Goal: Information Seeking & Learning: Learn about a topic

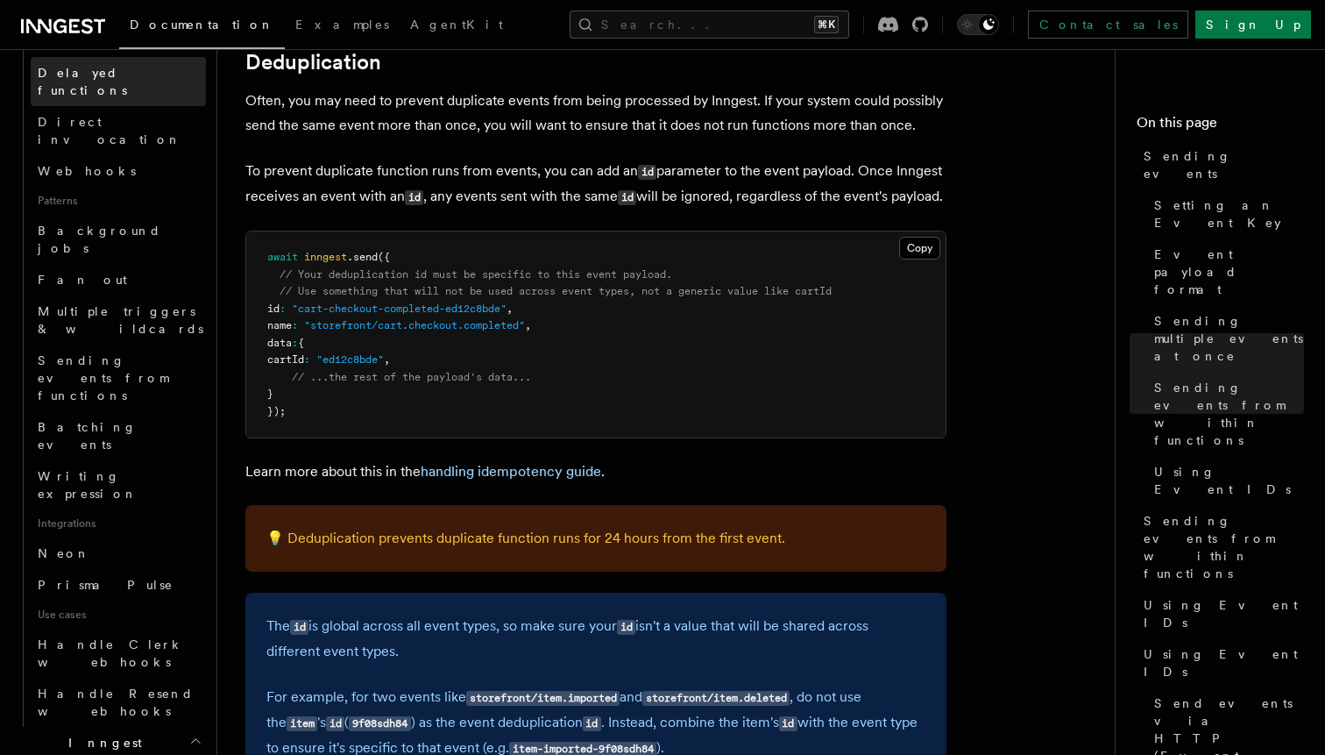
scroll to position [701, 0]
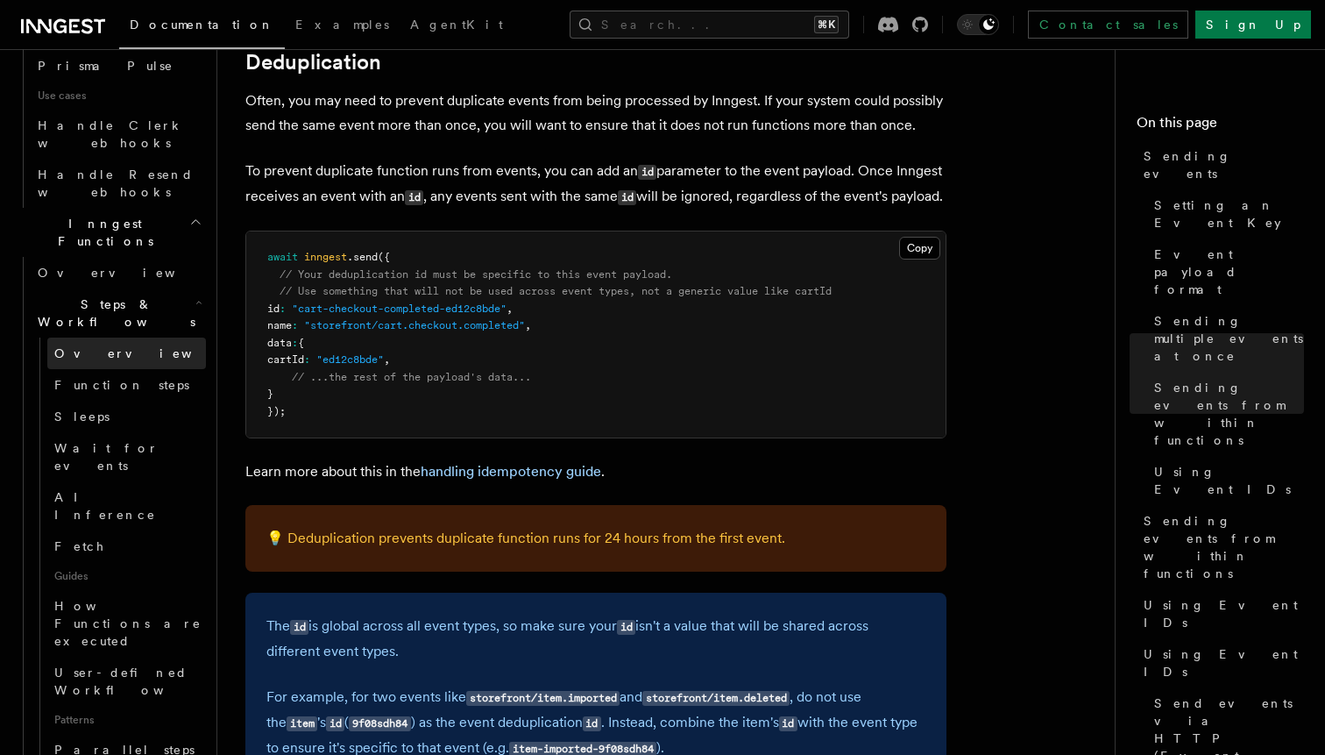
scroll to position [1214, 0]
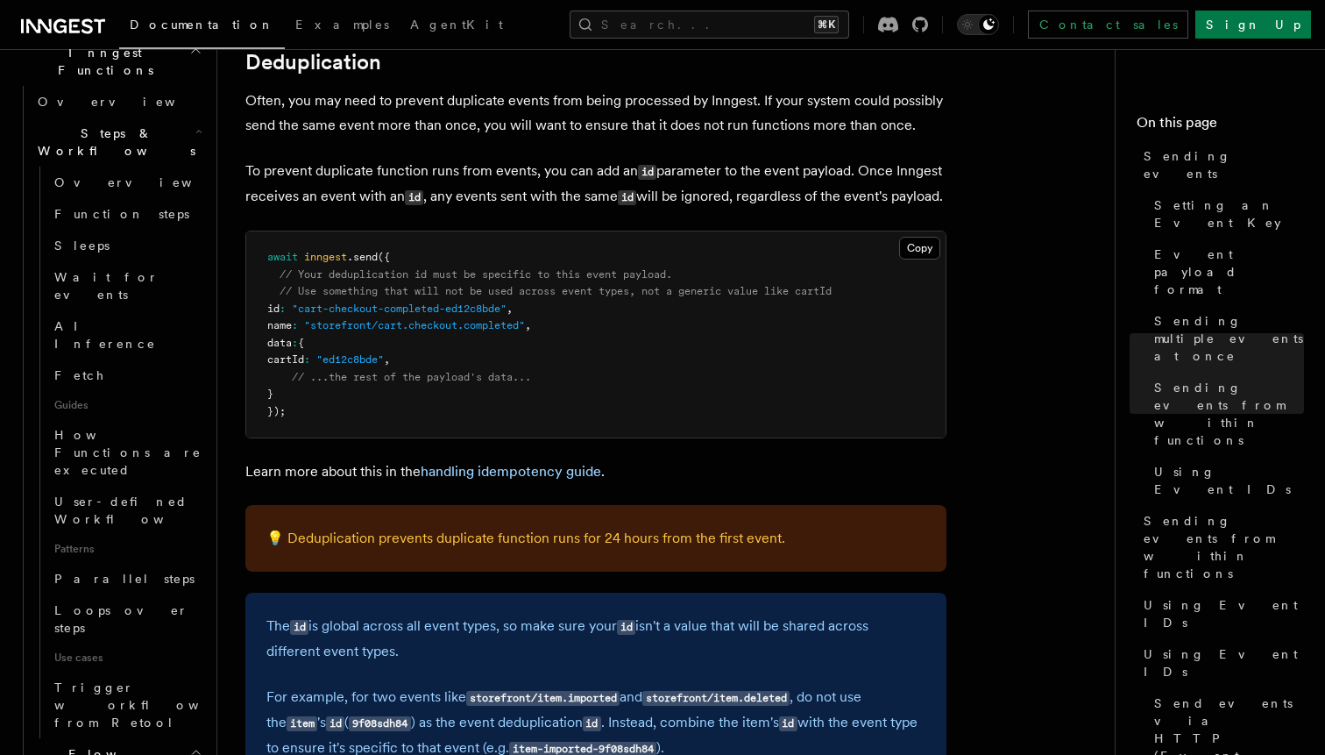
scroll to position [1392, 0]
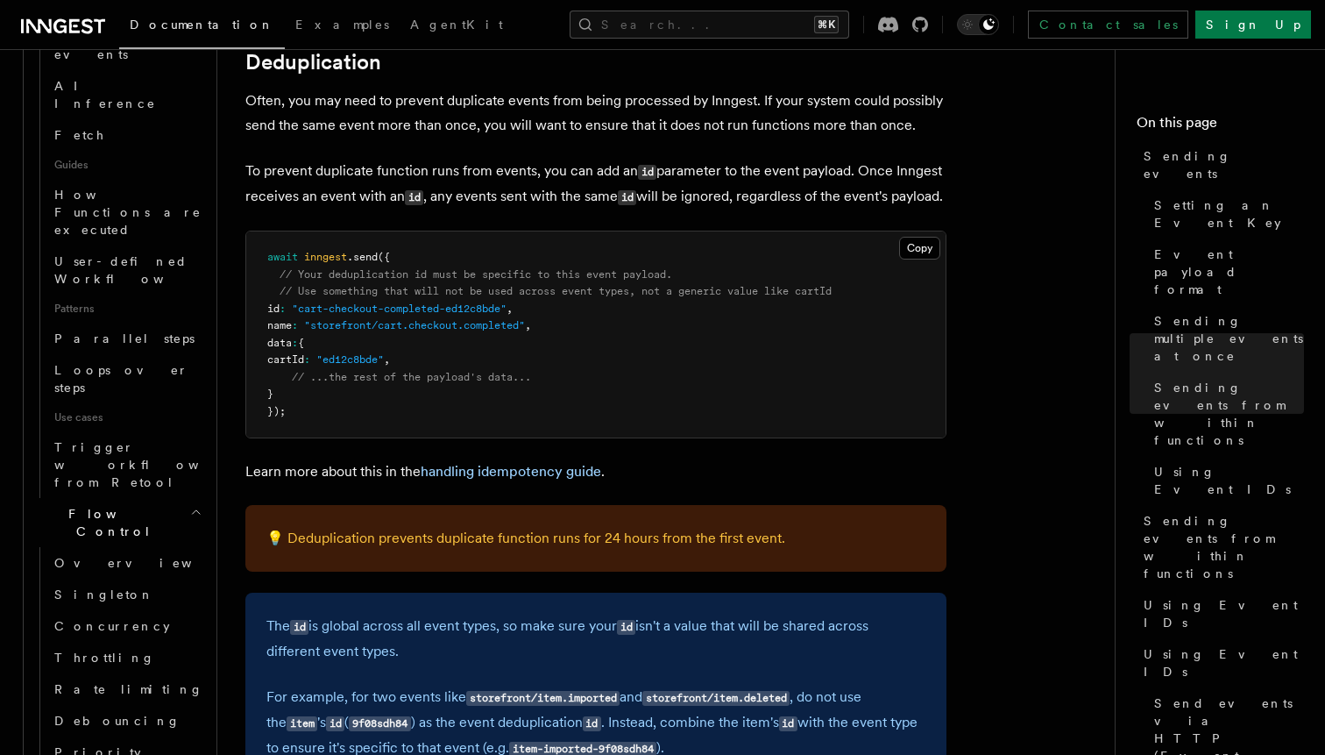
scroll to position [1629, 0]
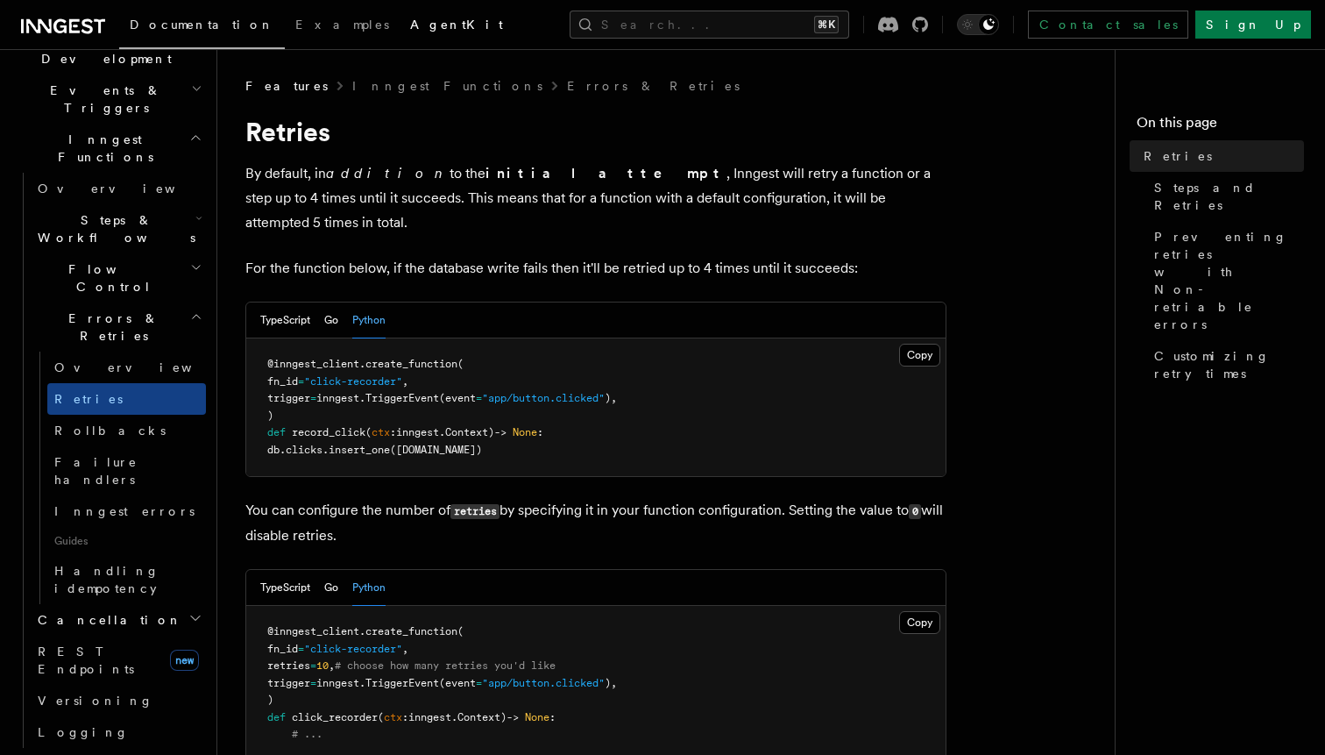
scroll to position [419, 0]
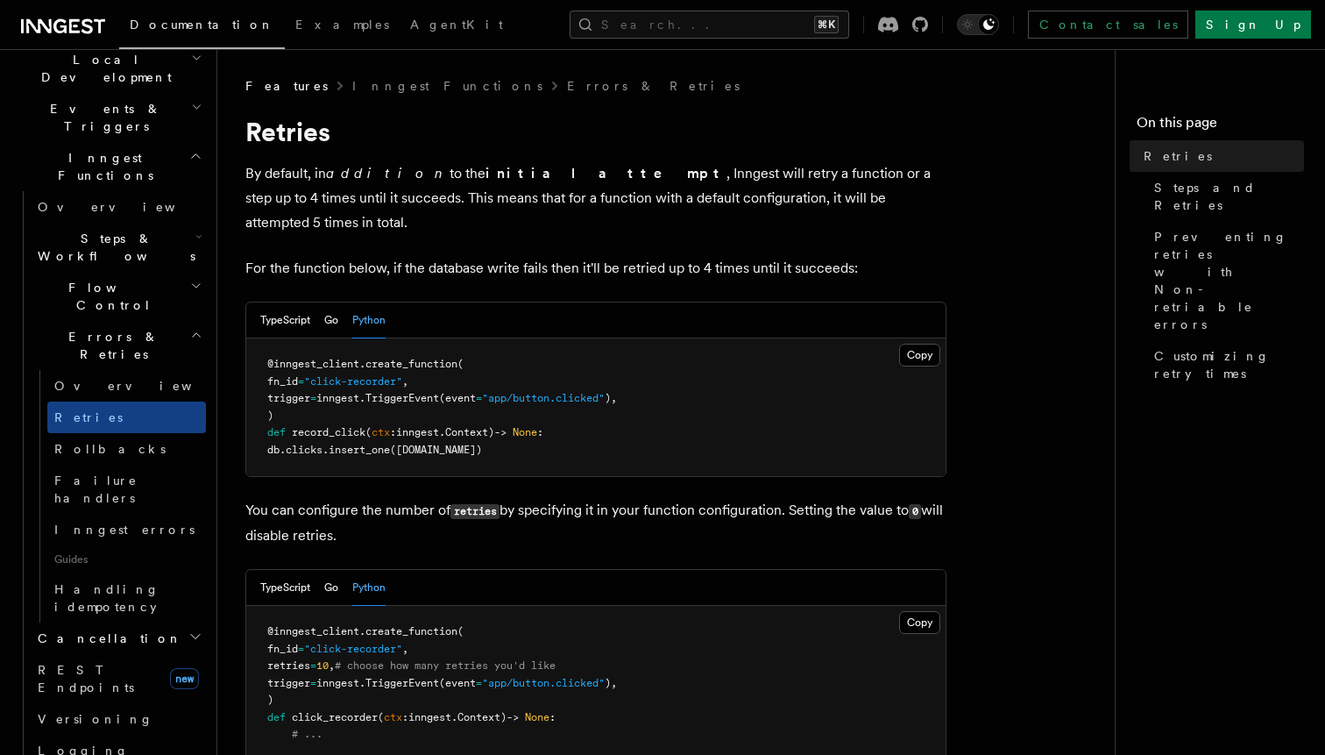
click at [197, 629] on icon "button" at bounding box center [195, 636] width 14 height 14
click at [115, 694] on span "Cancel on timeouts" at bounding box center [111, 710] width 115 height 32
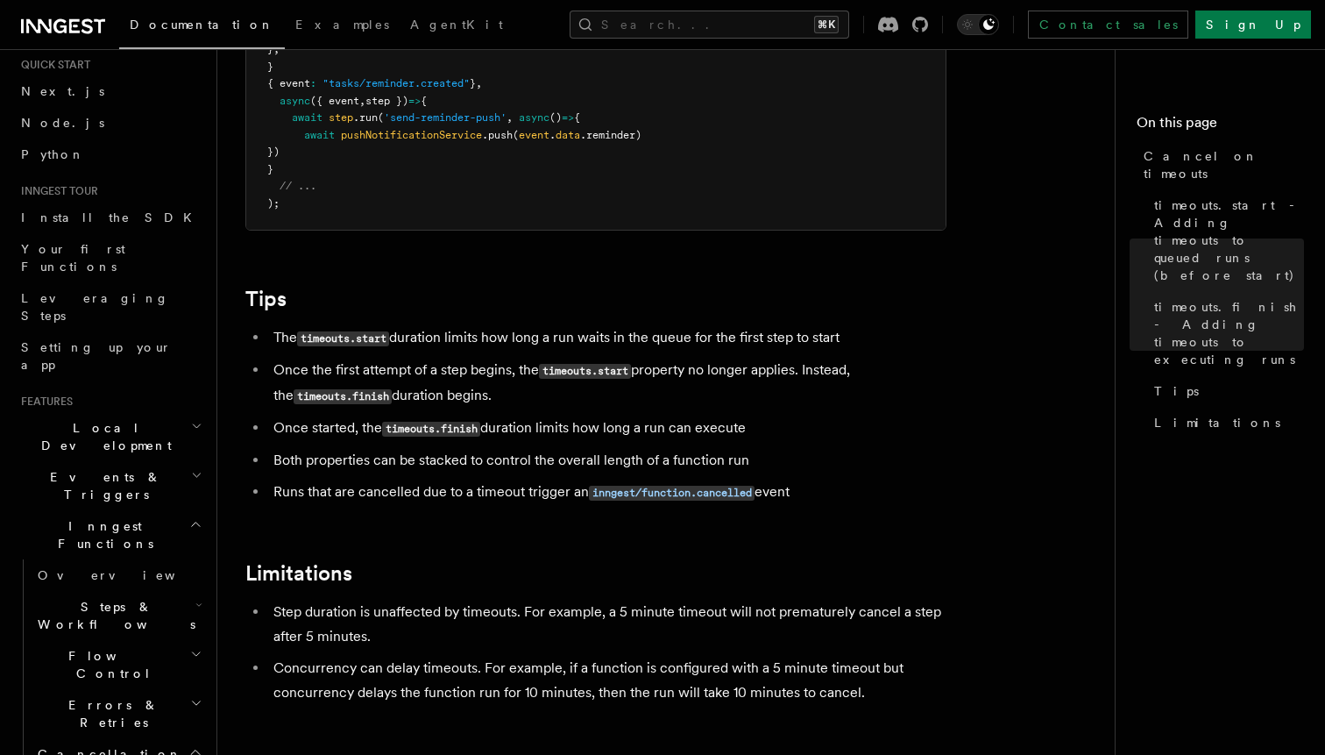
scroll to position [32, 0]
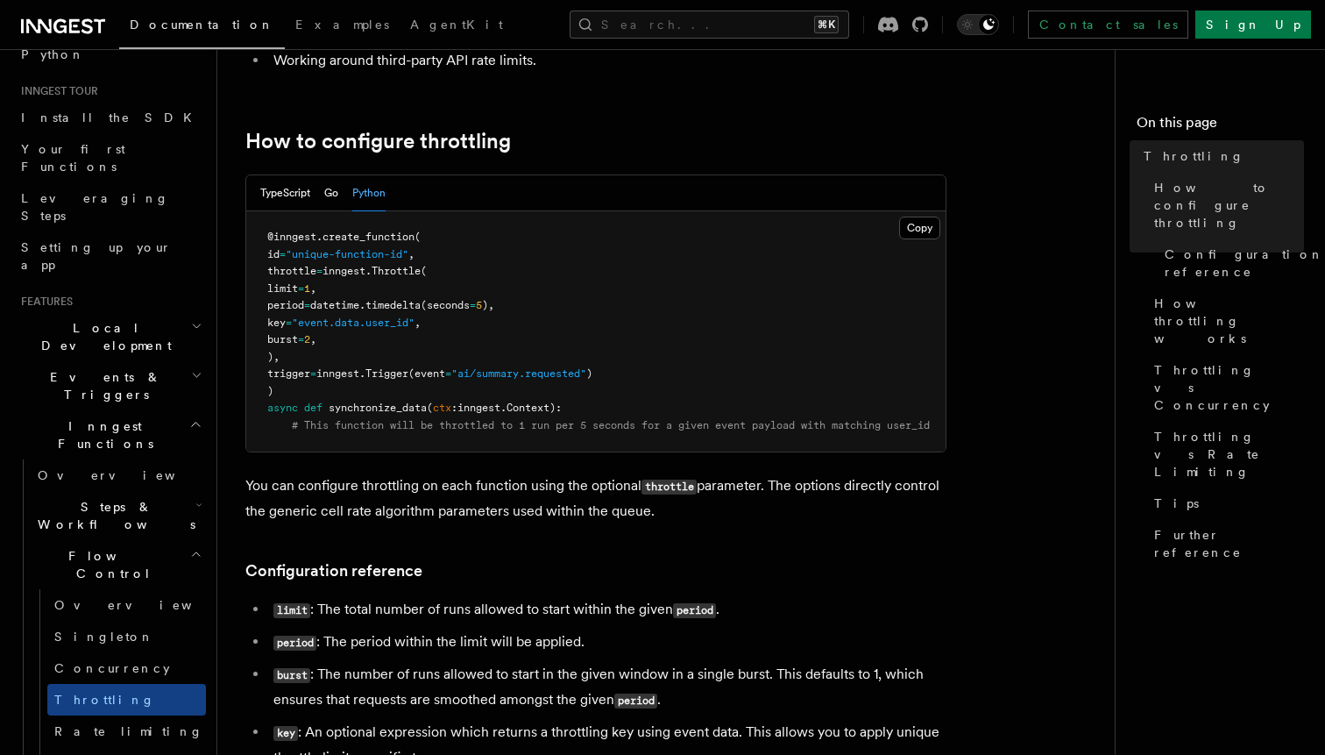
scroll to position [156, 0]
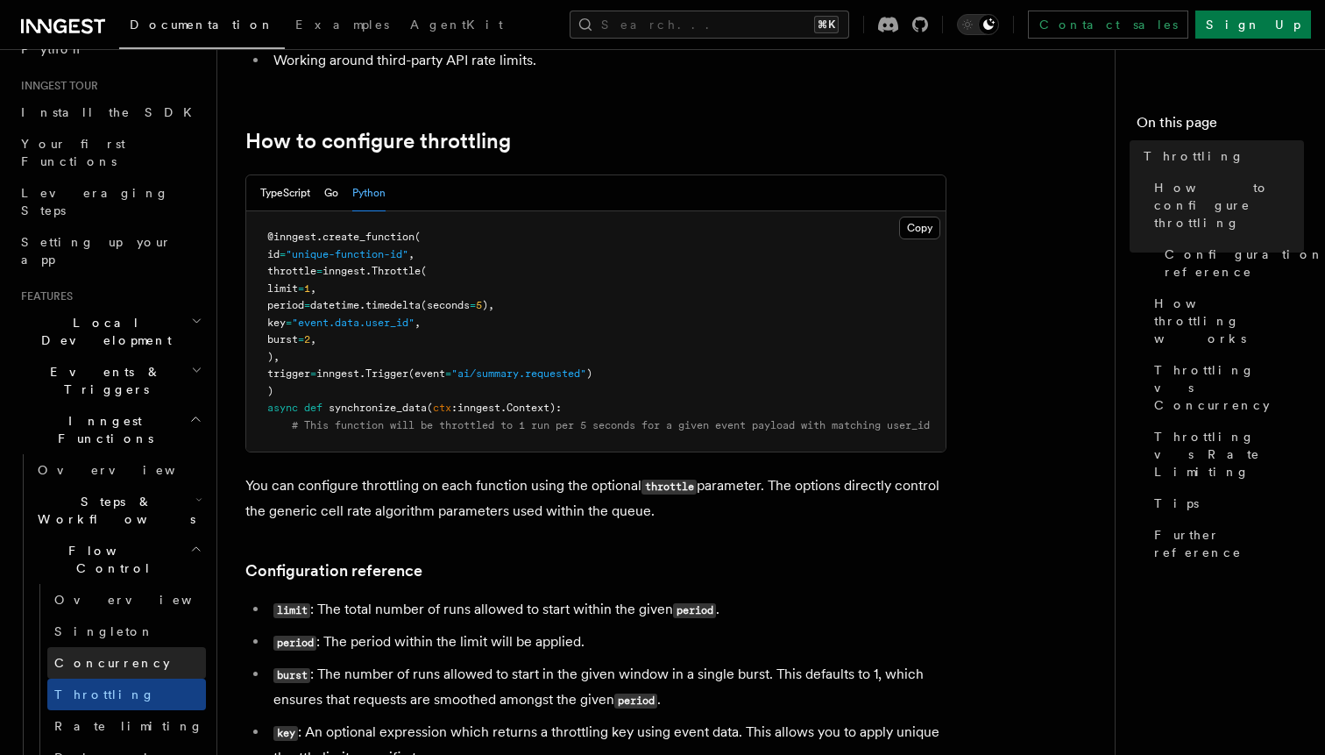
click at [120, 656] on span "Concurrency" at bounding box center [112, 663] width 116 height 14
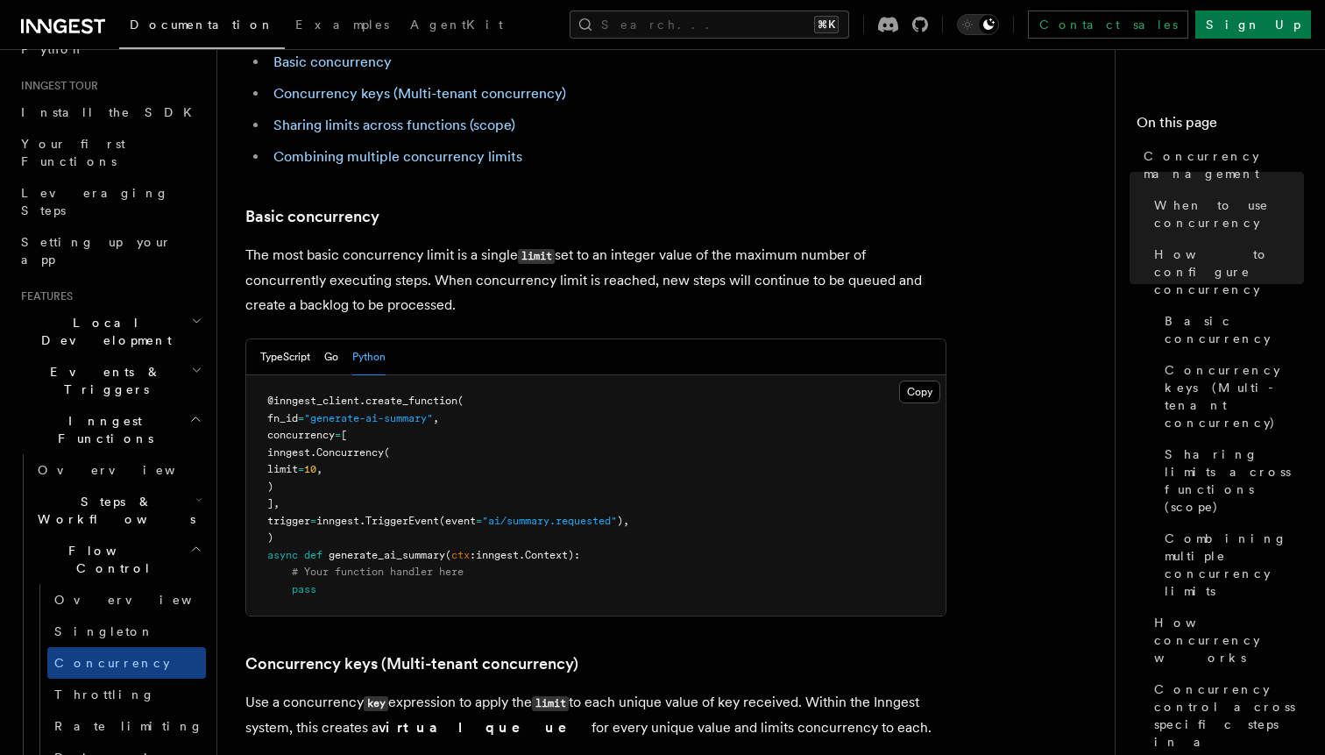
scroll to position [1066, 0]
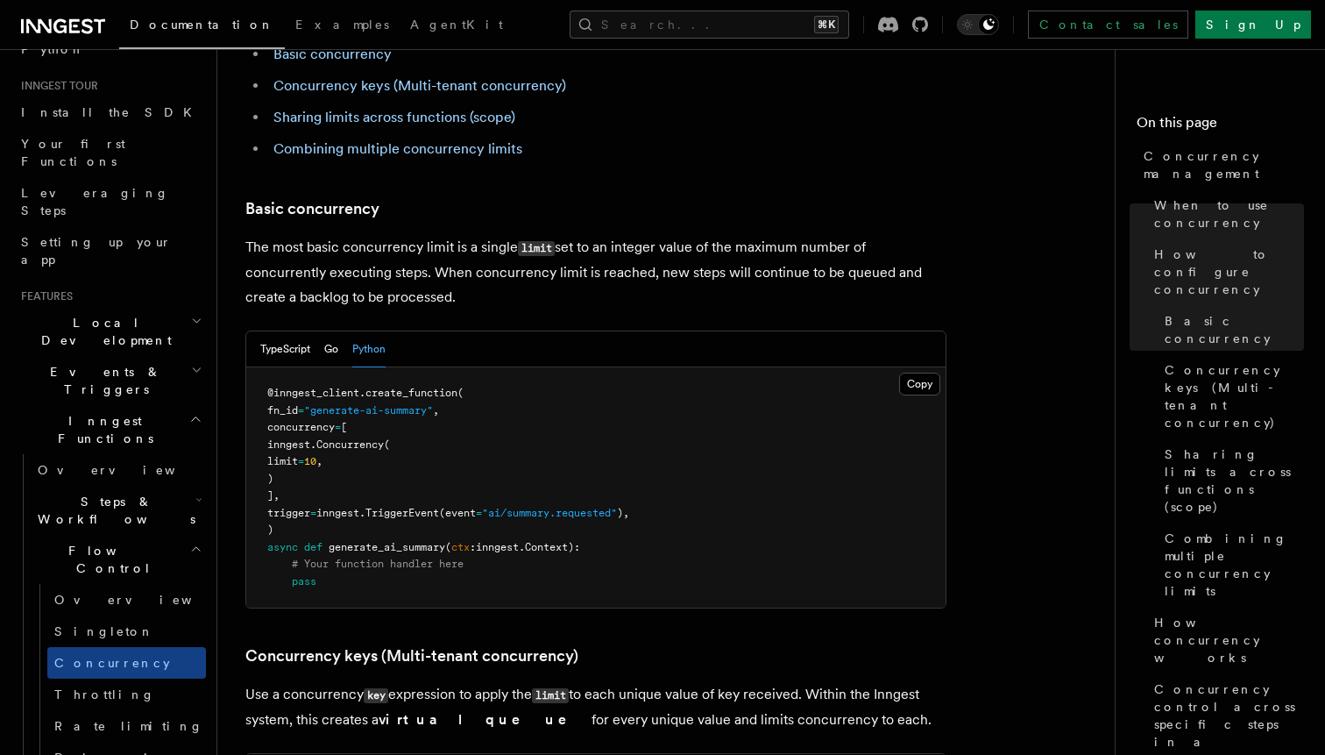
click at [287, 367] on pre "@inngest_client . create_function ( fn_id = "generate-ai-summary" , concurrency…" at bounding box center [596, 487] width 700 height 240
drag, startPoint x: 291, startPoint y: 353, endPoint x: 325, endPoint y: 424, distance: 78.8
click at [325, 424] on pre "@inngest_client . create_function ( fn_id = "generate-ai-summary" , concurrency…" at bounding box center [596, 487] width 700 height 240
copy code "concurrency = [ inngest. Concurrency ( limit = 10 , ) ],"
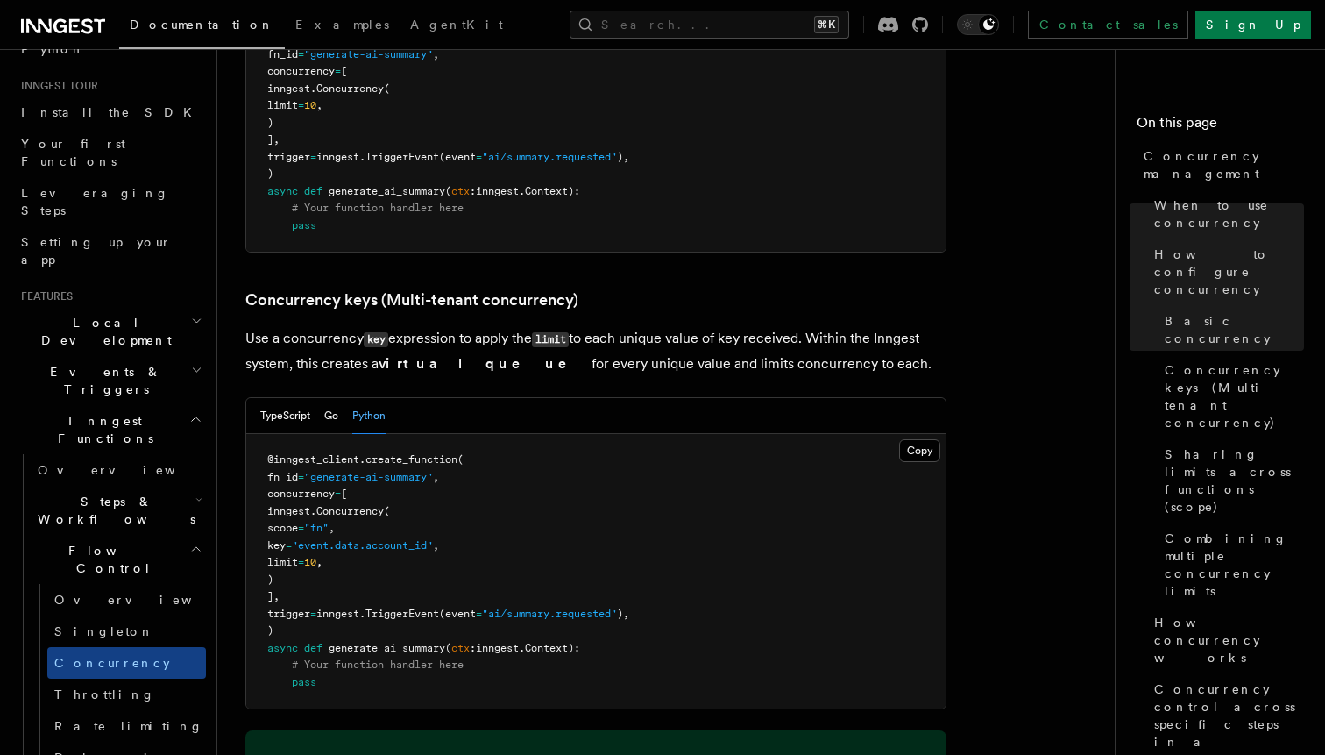
scroll to position [1425, 0]
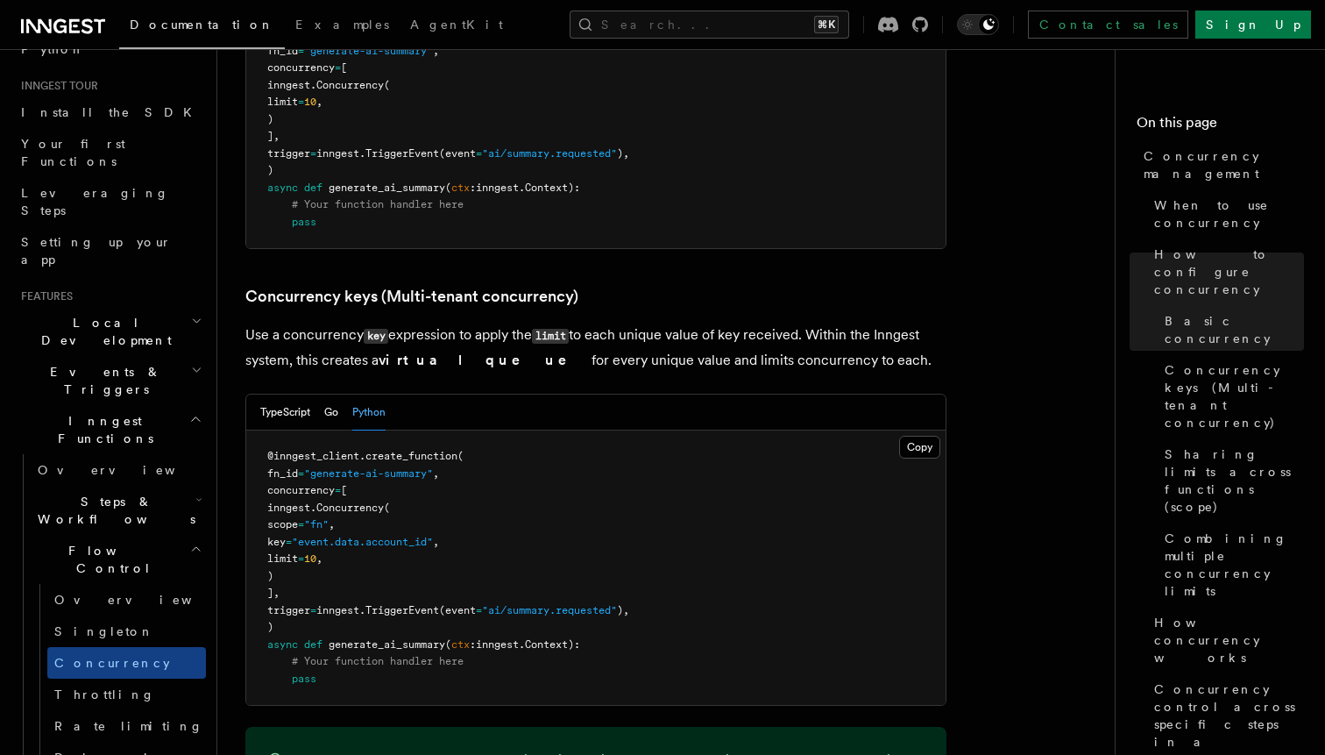
drag, startPoint x: 318, startPoint y: 435, endPoint x: 339, endPoint y: 501, distance: 69.0
click at [339, 501] on pre "@inngest_client . create_function ( fn_id = "generate-ai-summary" , concurrency…" at bounding box center [596, 567] width 700 height 274
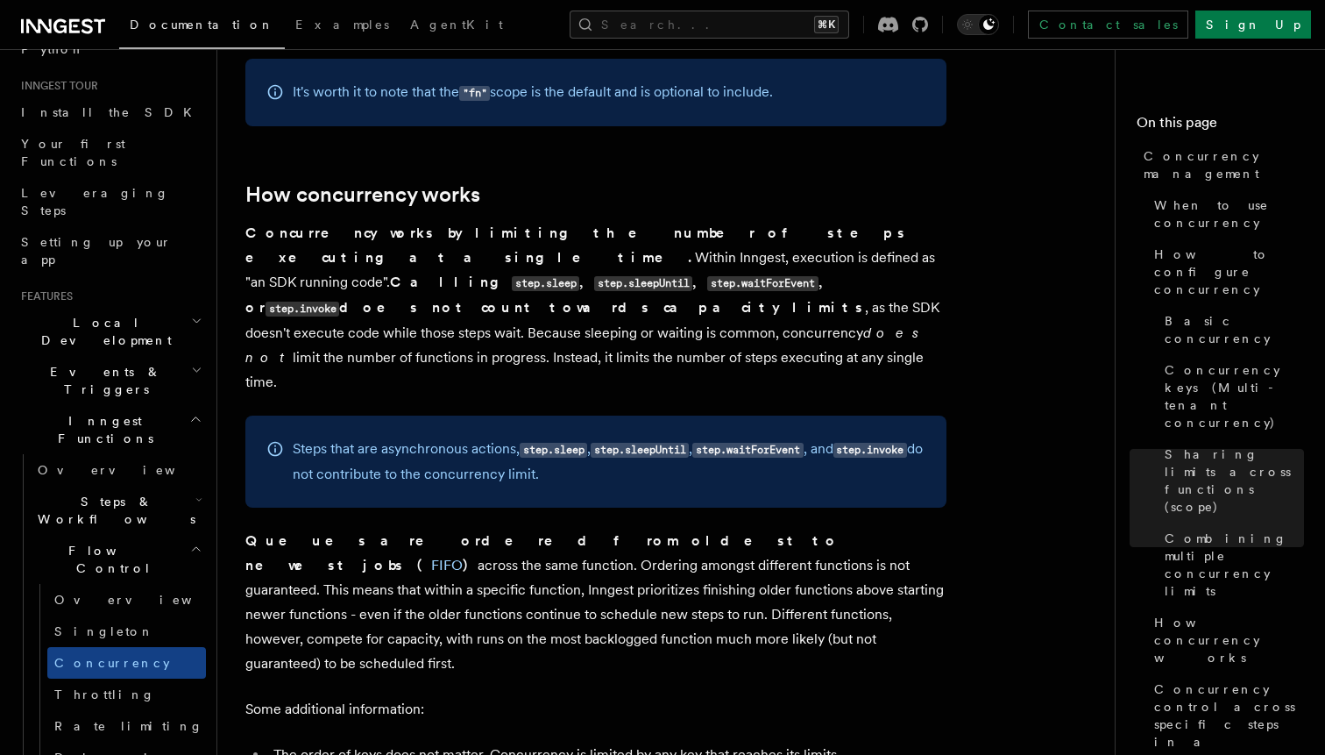
scroll to position [3549, 0]
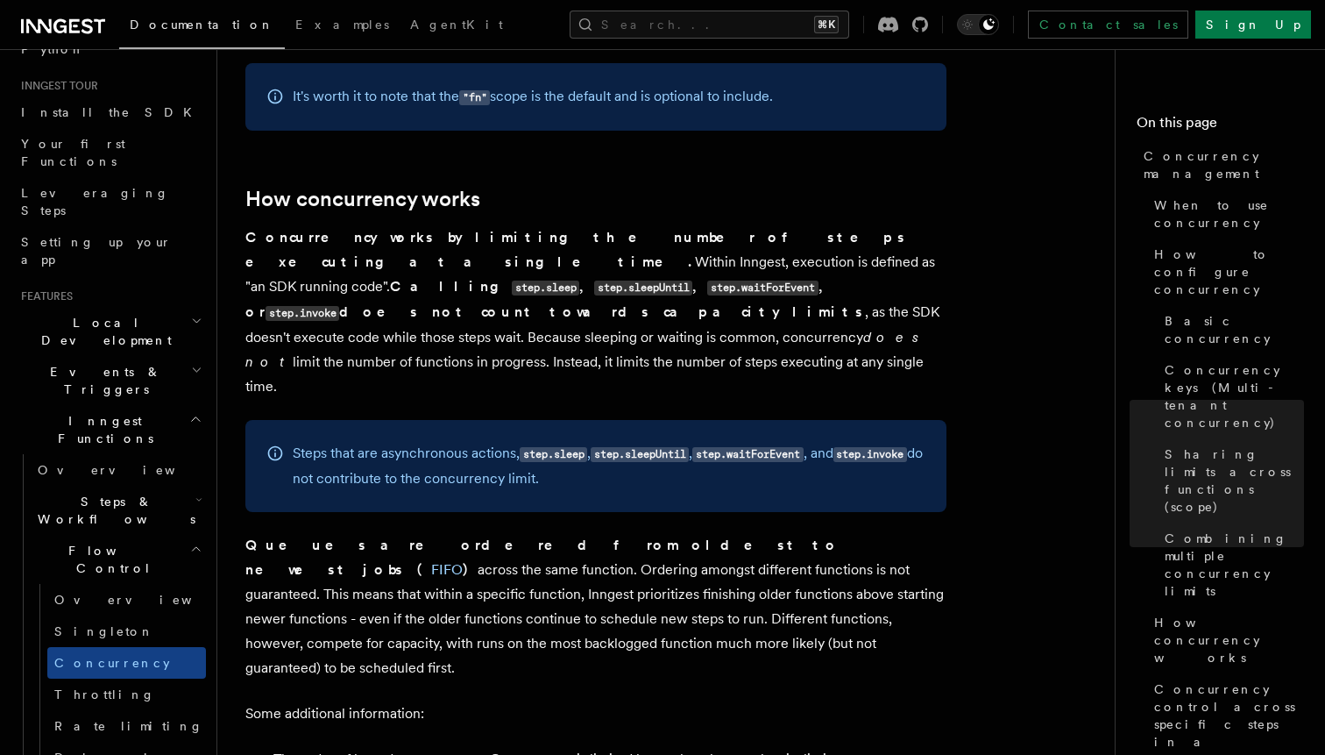
click at [538, 447] on code "step.sleep" at bounding box center [554, 454] width 68 height 15
drag, startPoint x: 538, startPoint y: 339, endPoint x: 573, endPoint y: 339, distance: 35.1
click at [573, 447] on code "step.sleep" at bounding box center [554, 454] width 68 height 15
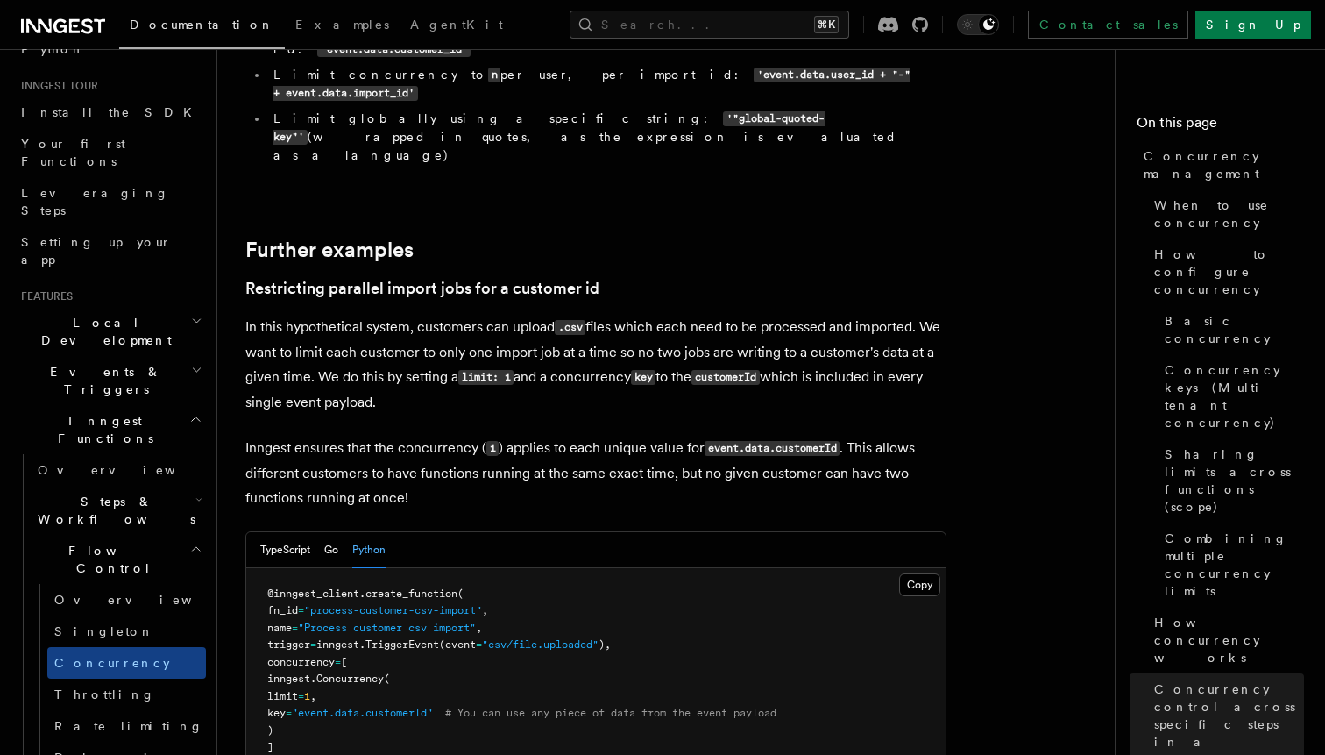
scroll to position [7070, 0]
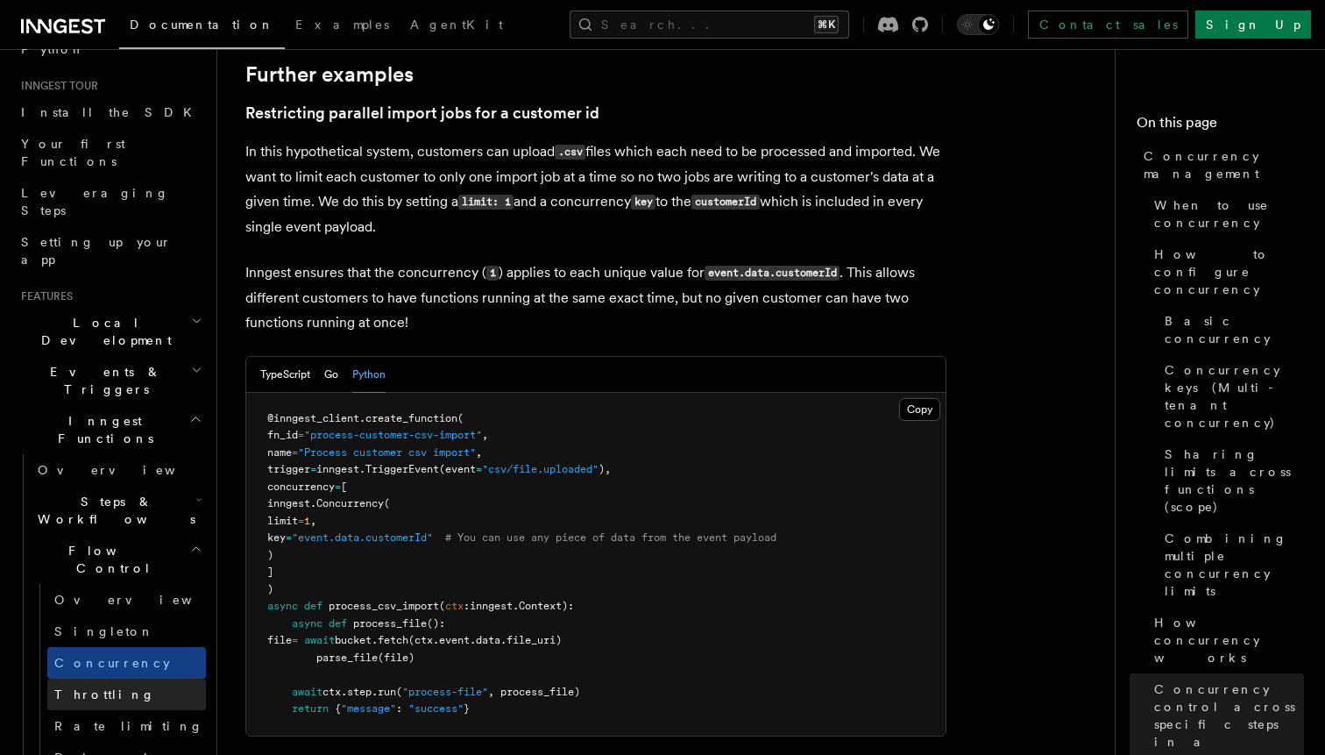
click at [91, 687] on span "Throttling" at bounding box center [104, 694] width 101 height 14
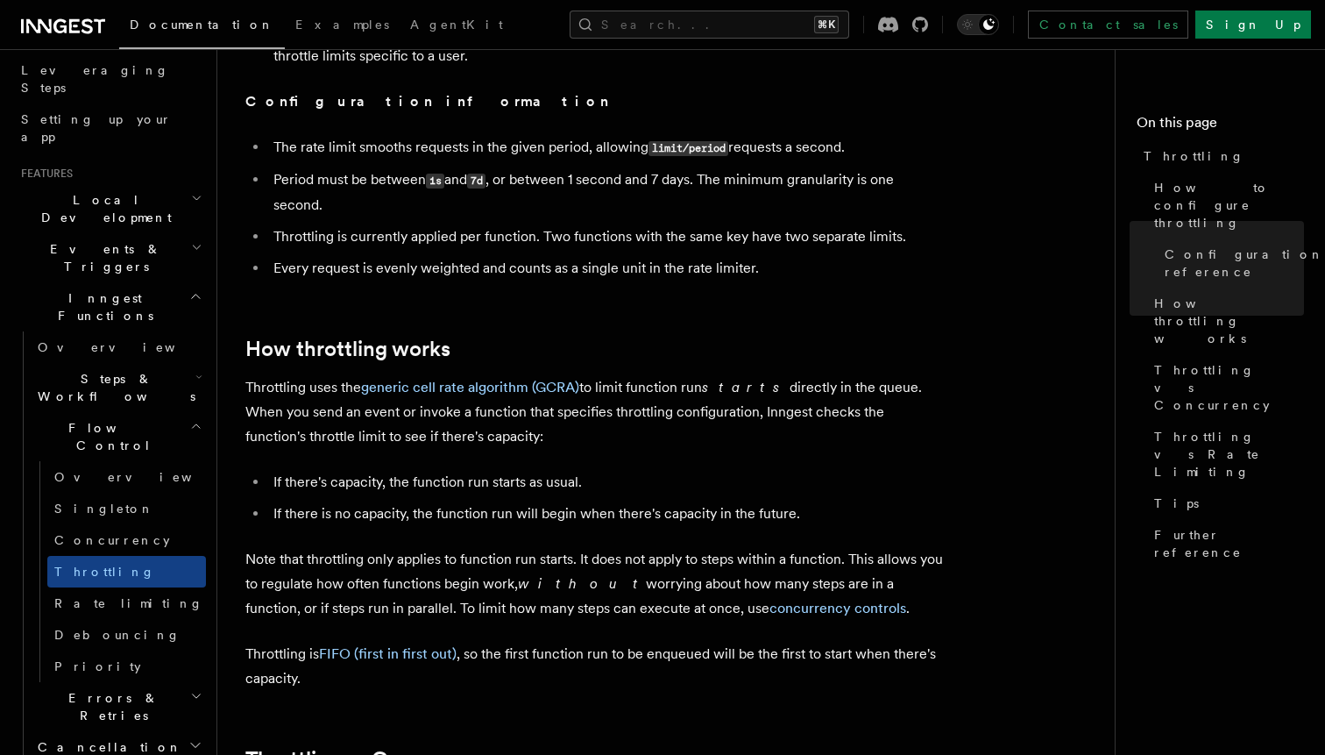
scroll to position [281, 0]
click at [193, 693] on icon "button" at bounding box center [197, 695] width 8 height 4
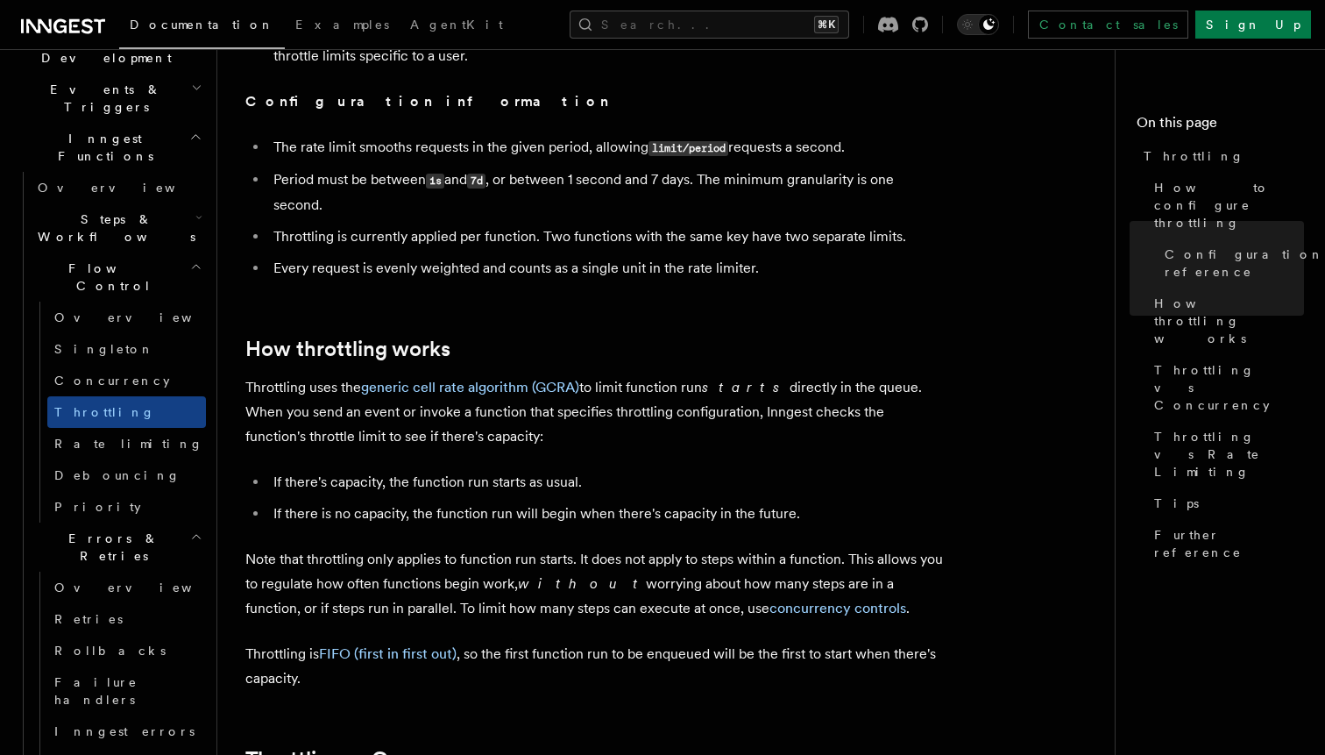
scroll to position [446, 0]
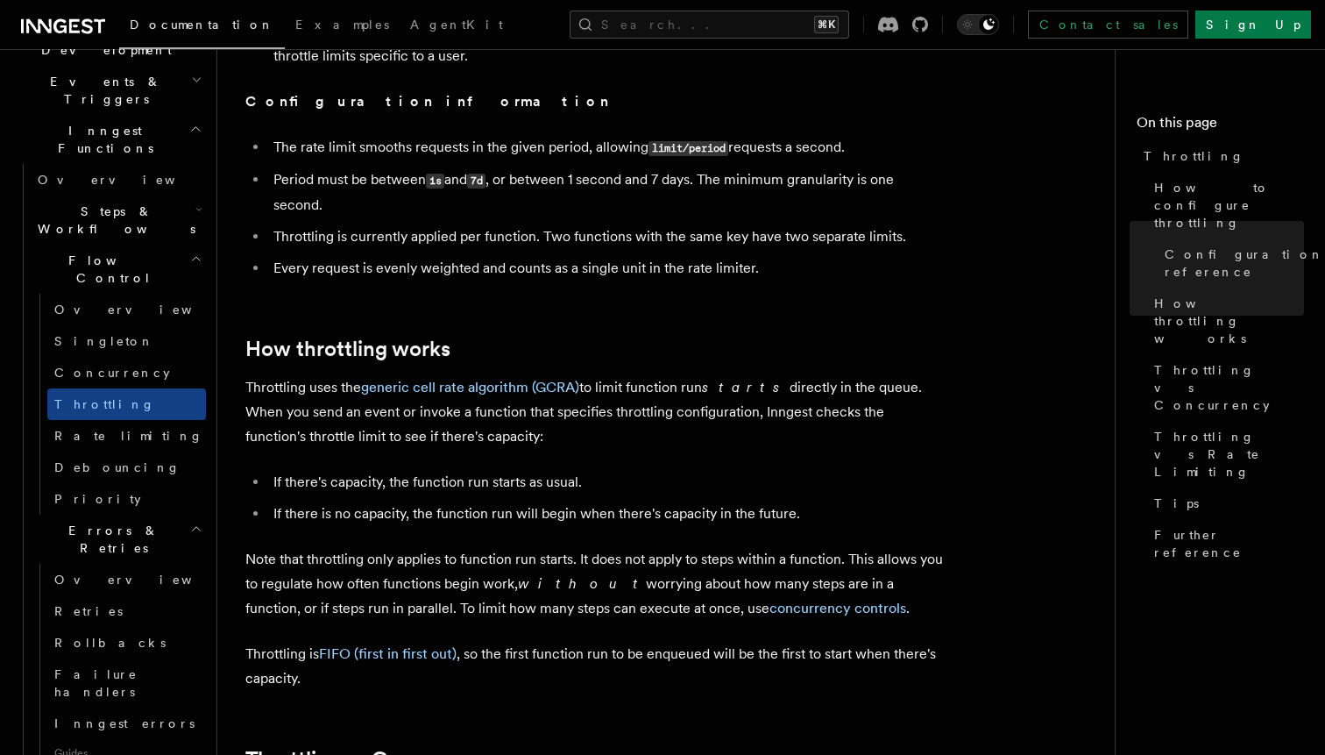
click at [192, 522] on icon "button" at bounding box center [196, 529] width 12 height 14
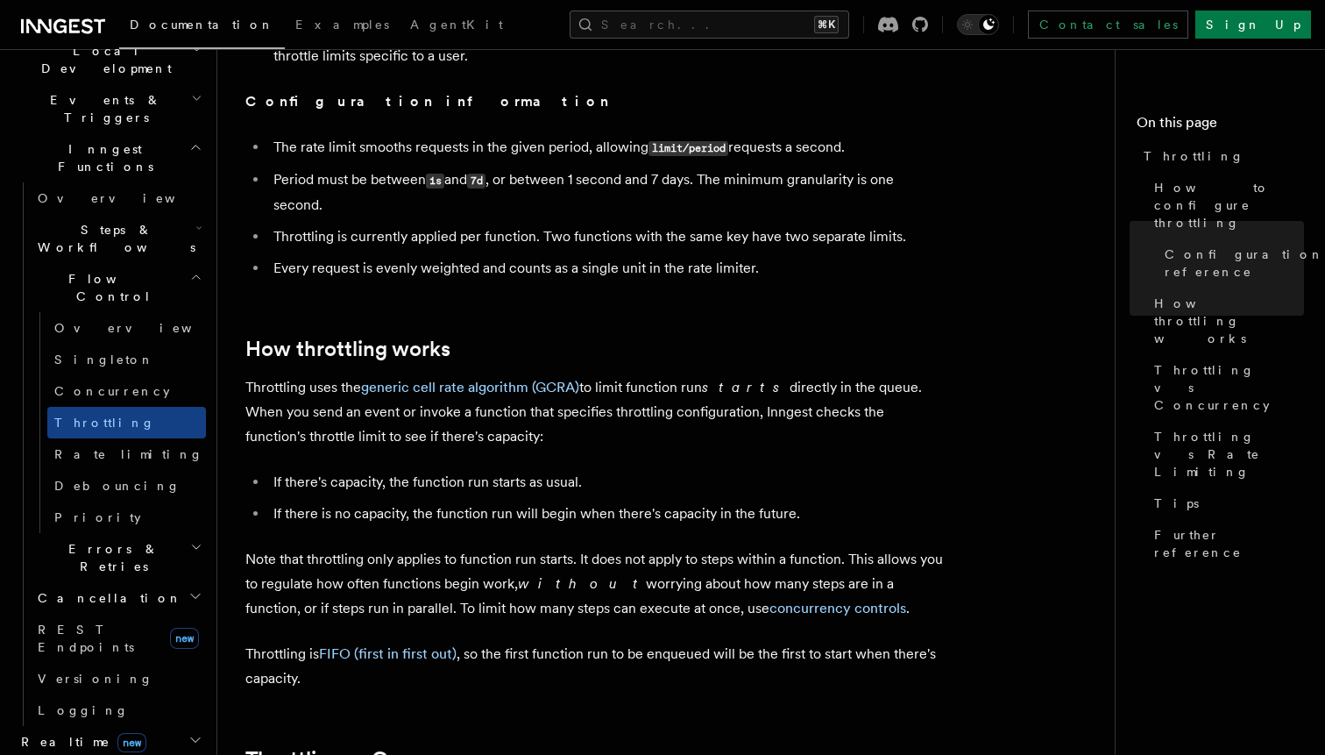
scroll to position [424, 0]
click at [192, 544] on icon "button" at bounding box center [196, 551] width 12 height 14
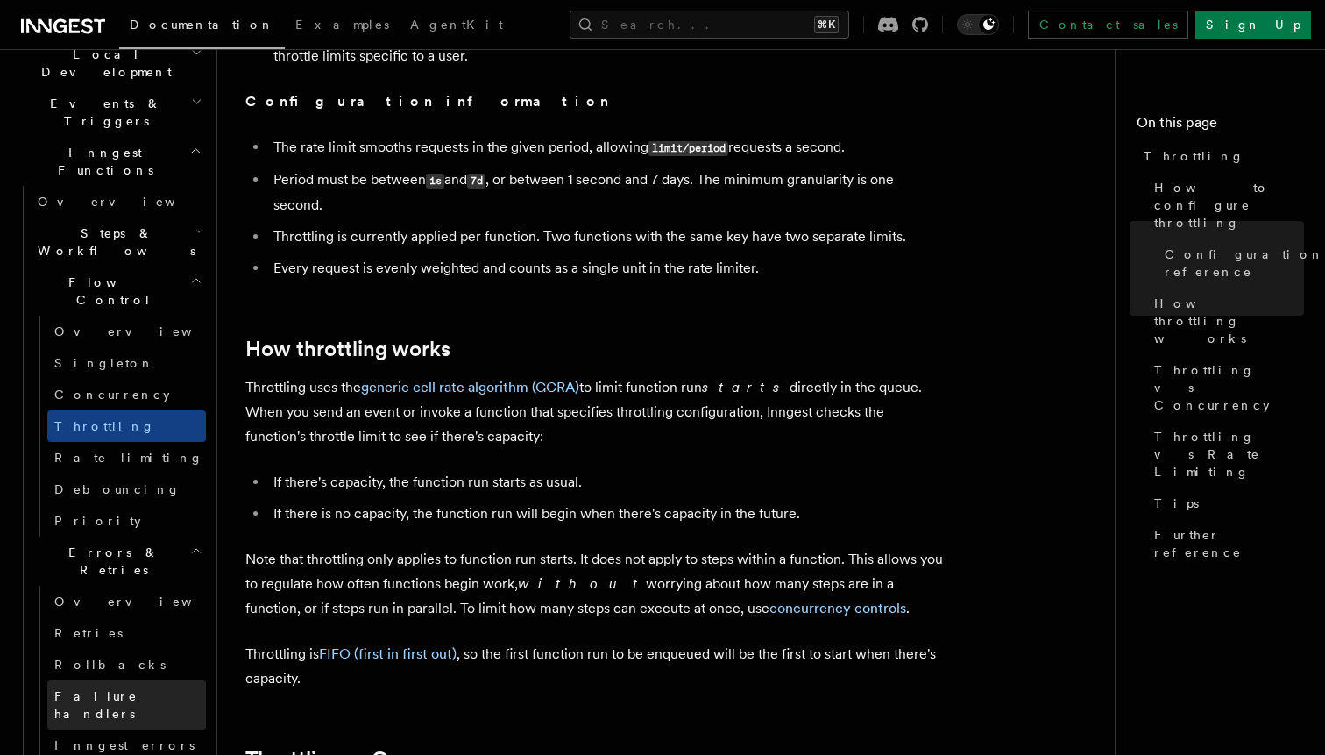
click at [131, 689] on span "Failure handlers" at bounding box center [95, 705] width 83 height 32
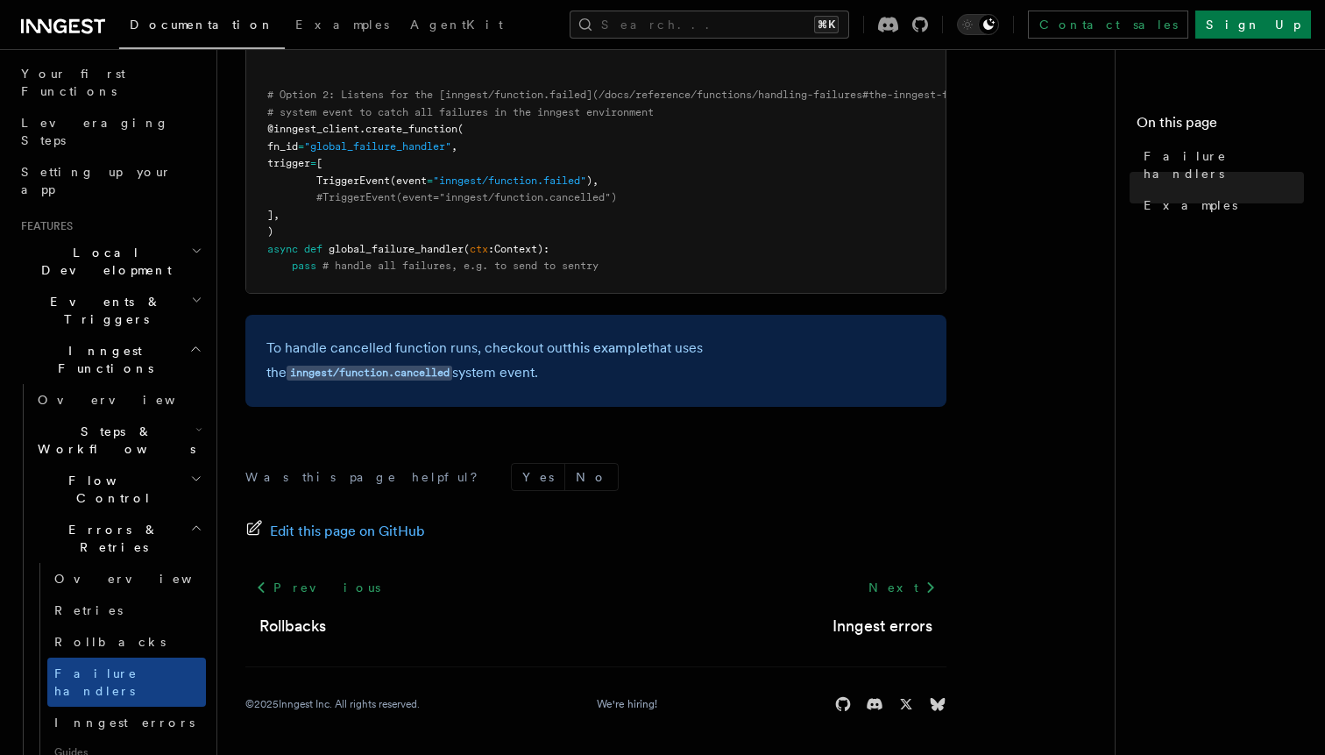
scroll to position [223, 0]
click at [185, 419] on h2 "Steps & Workflows" at bounding box center [118, 443] width 175 height 49
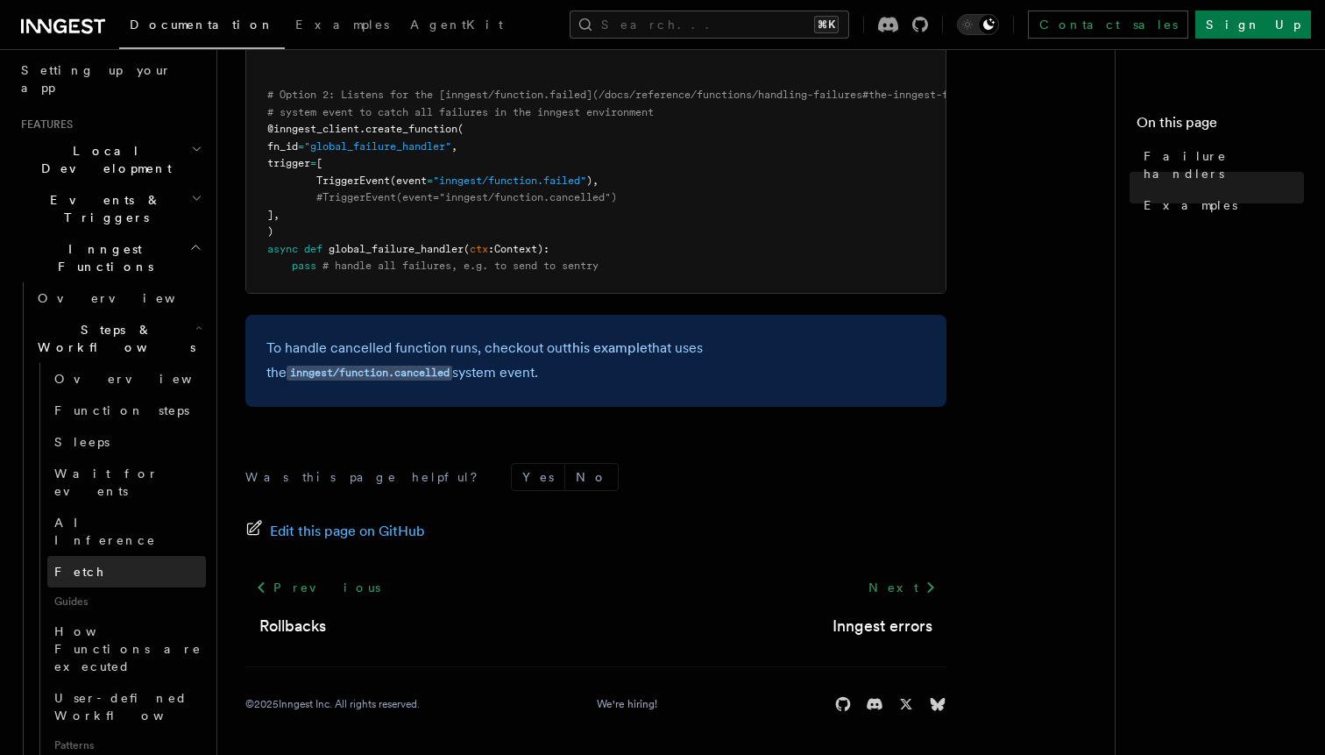
scroll to position [330, 0]
click at [131, 401] on span "Function steps" at bounding box center [121, 408] width 135 height 14
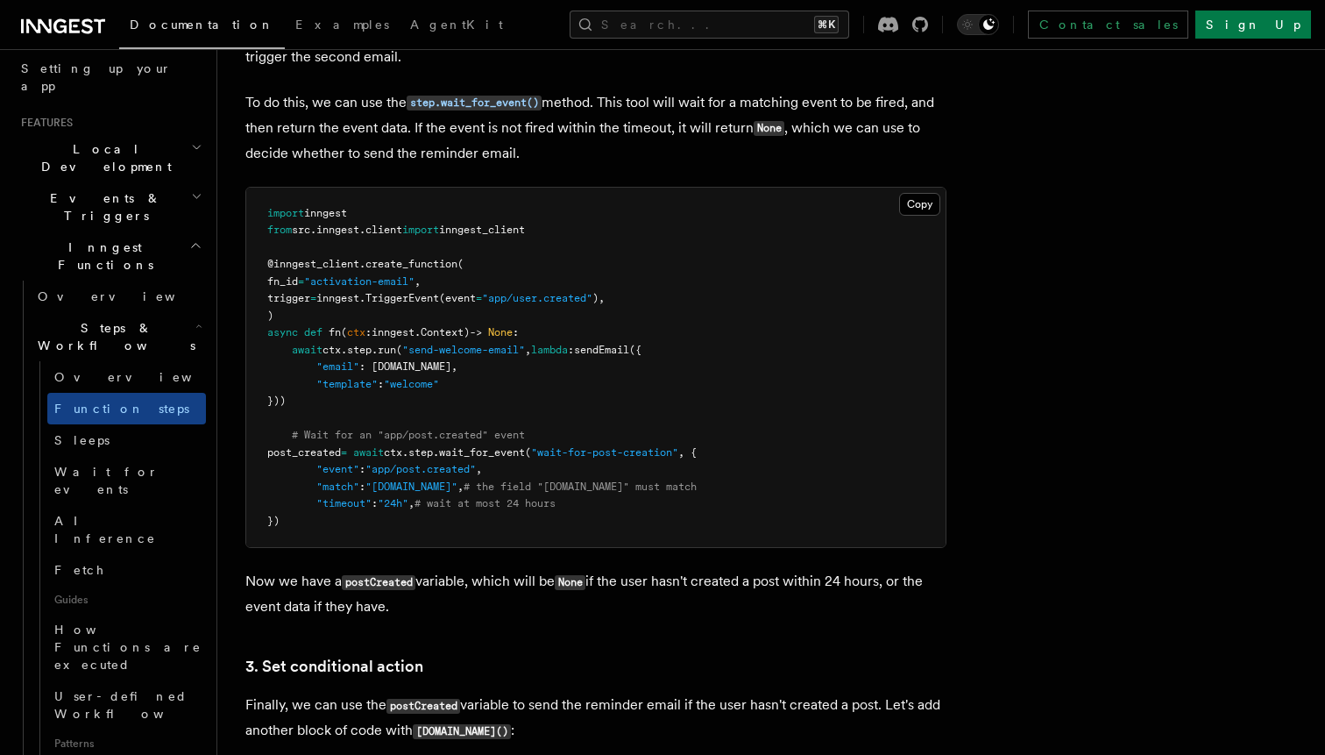
scroll to position [1798, 0]
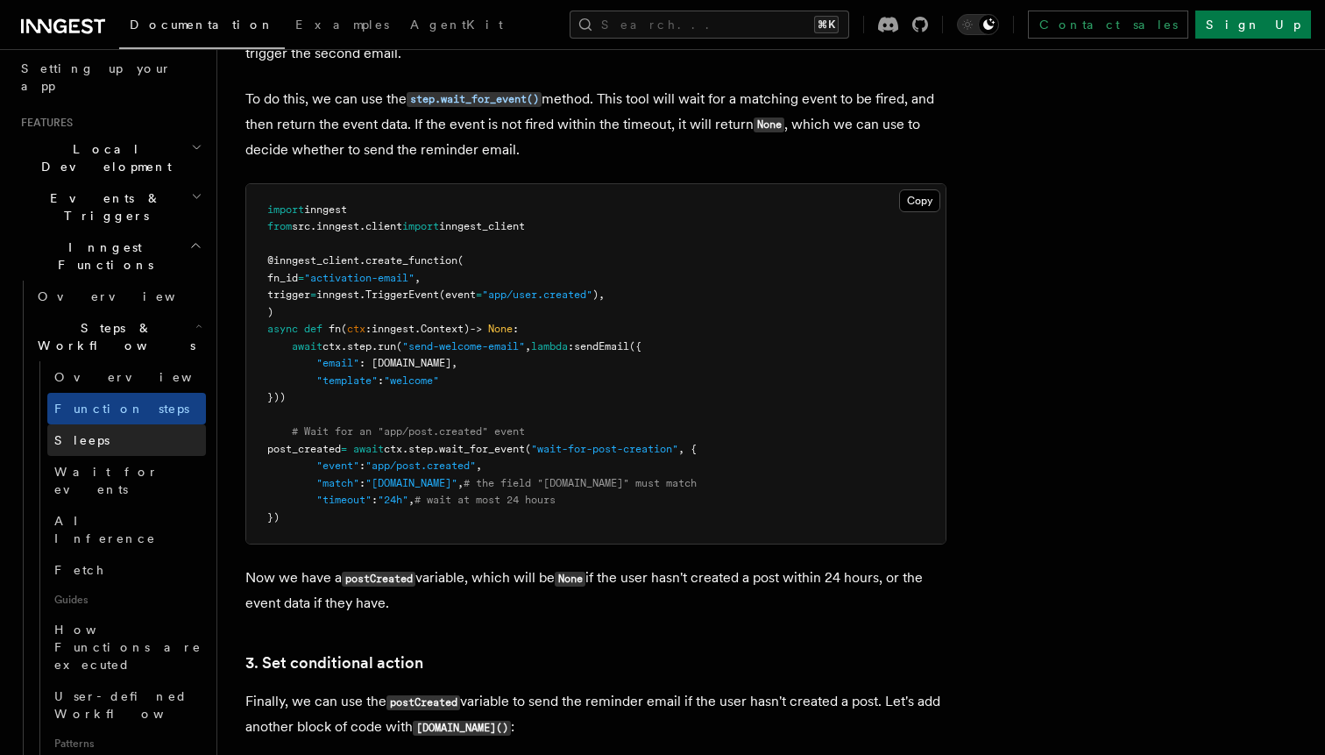
click at [114, 424] on link "Sleeps" at bounding box center [126, 440] width 159 height 32
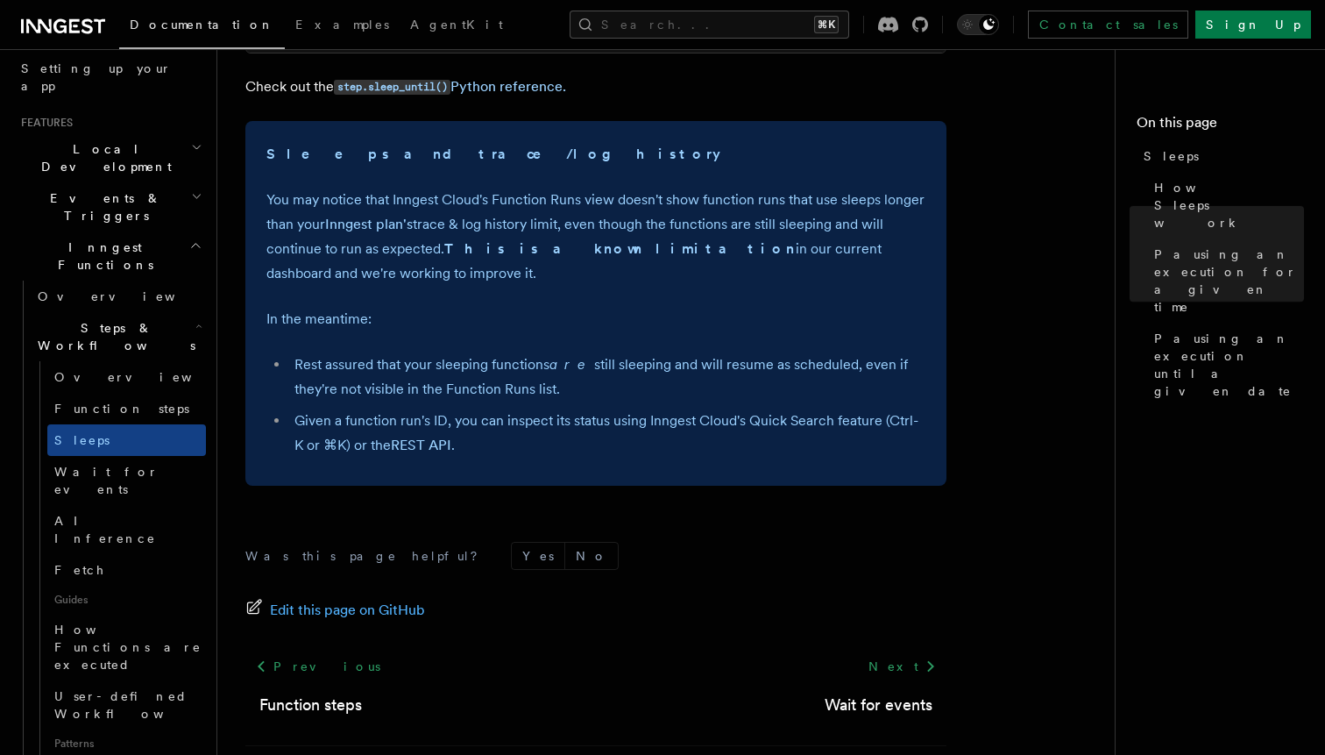
scroll to position [1340, 0]
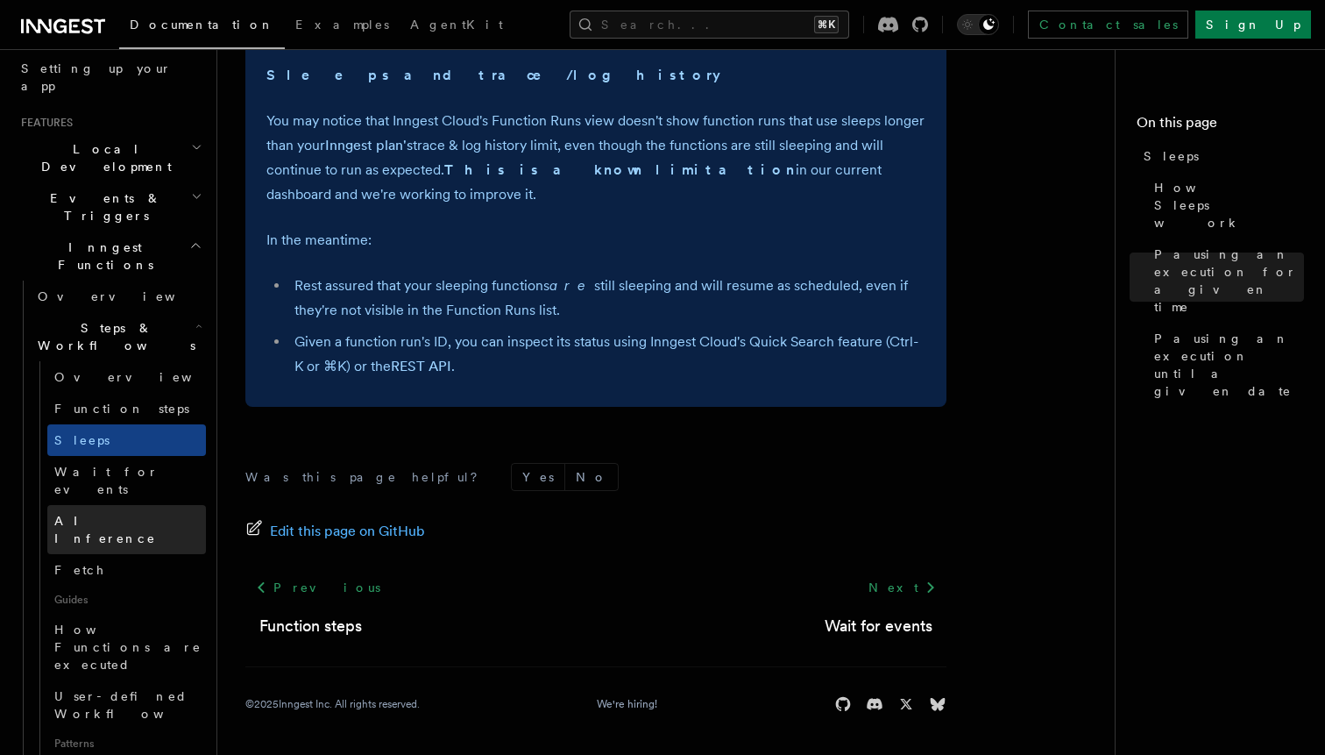
click at [84, 514] on span "AI Inference" at bounding box center [105, 530] width 102 height 32
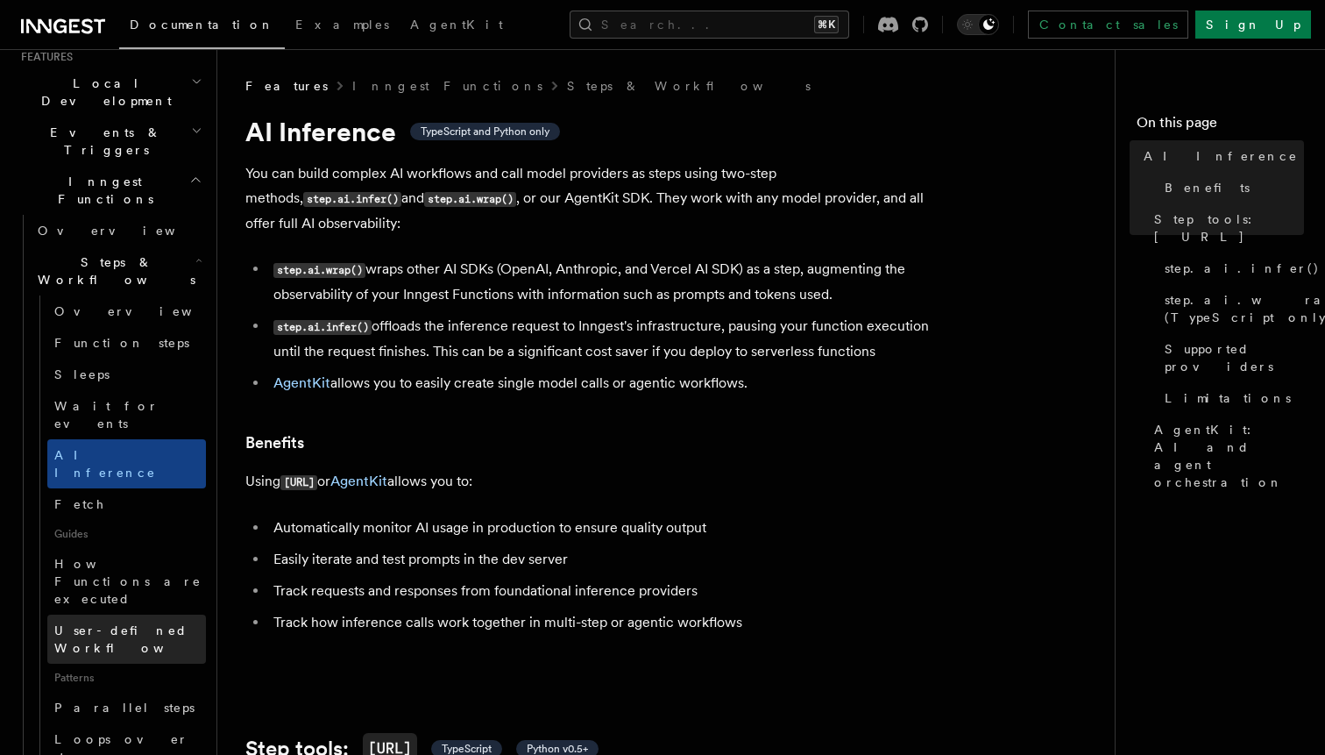
scroll to position [396, 0]
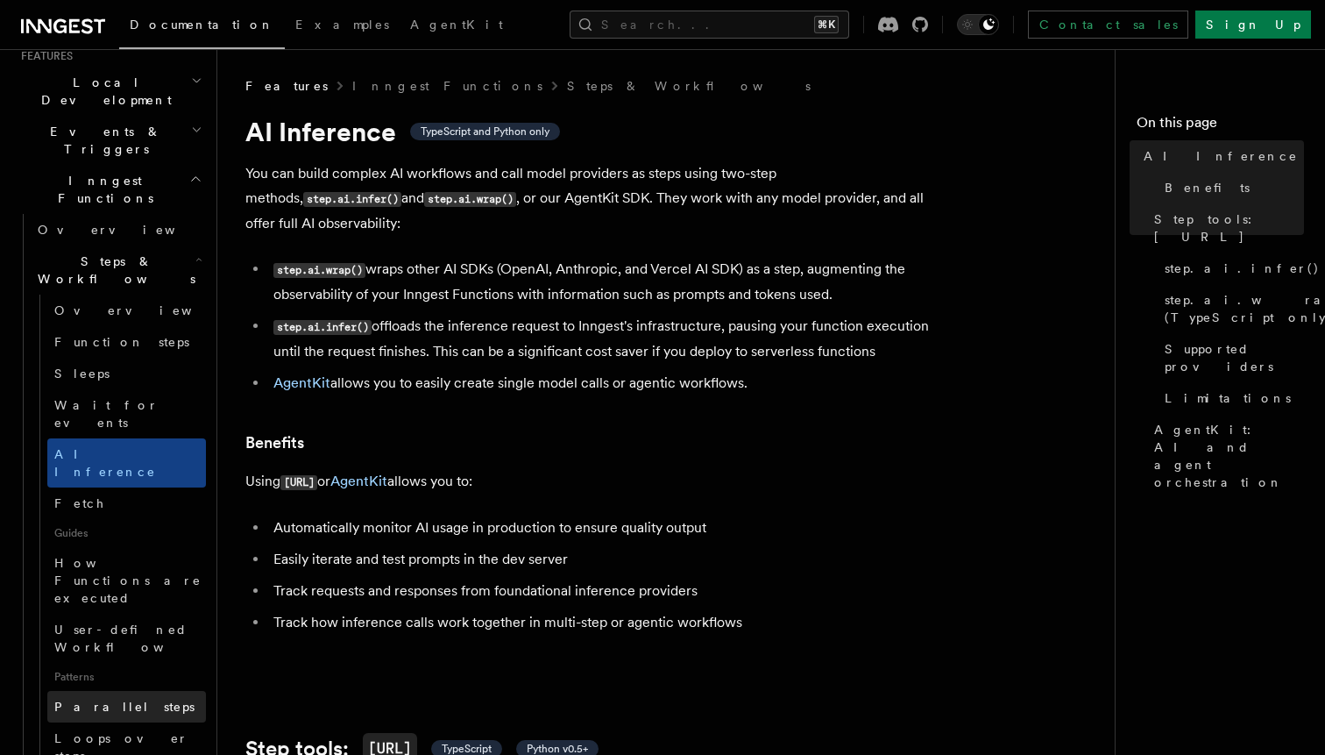
click at [120, 700] on span "Parallel steps" at bounding box center [124, 707] width 140 height 14
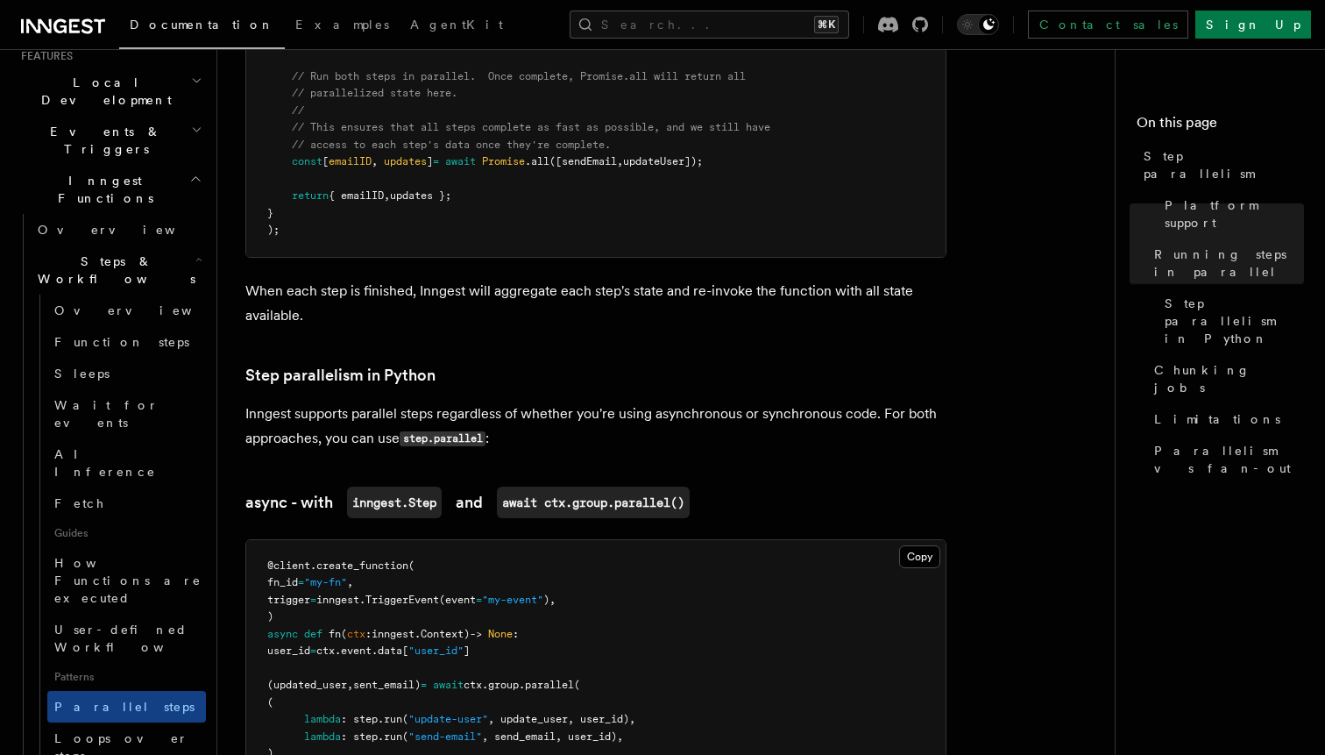
scroll to position [497, 0]
